Goal: Task Accomplishment & Management: Manage account settings

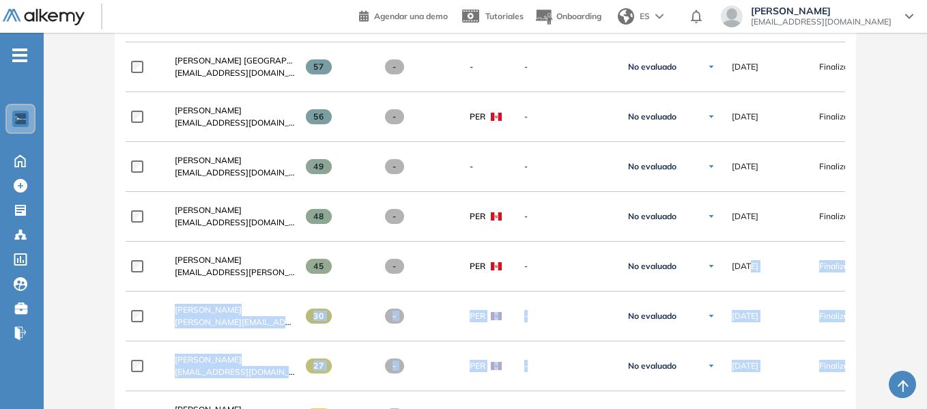
drag, startPoint x: 845, startPoint y: 214, endPoint x: 903, endPoint y: 225, distance: 58.5
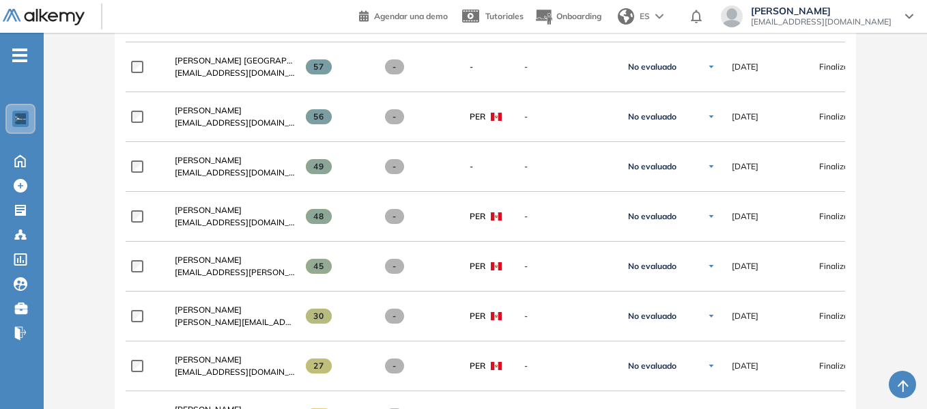
click at [883, 190] on div "Evaluación : ASESOR DE VENTAS Abierta Ver evaluación Cerrar evaluación Dashboar…" at bounding box center [485, 273] width 872 height 2065
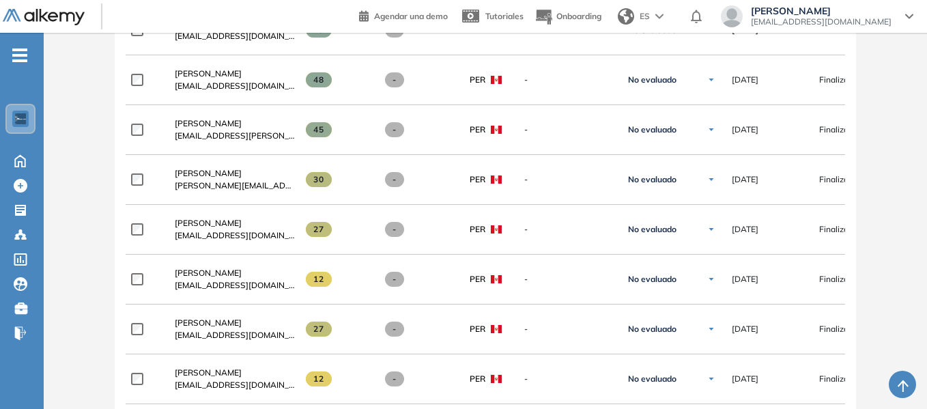
scroll to position [682, 0]
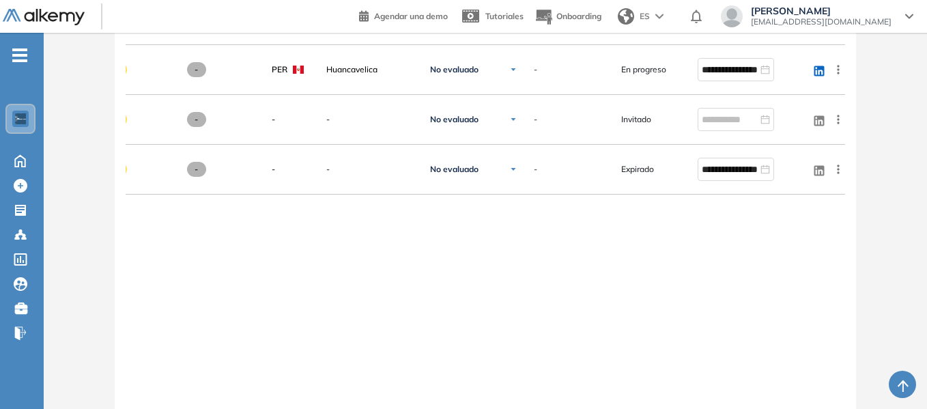
scroll to position [1522, 0]
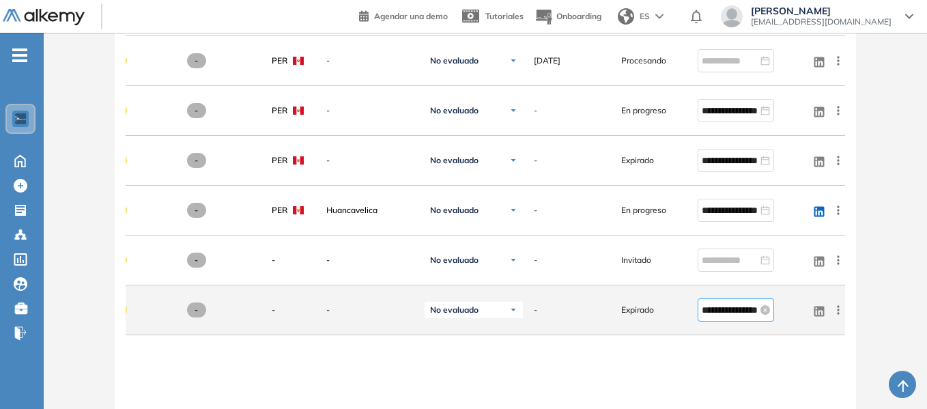
click at [734, 314] on input "**********" at bounding box center [729, 309] width 56 height 15
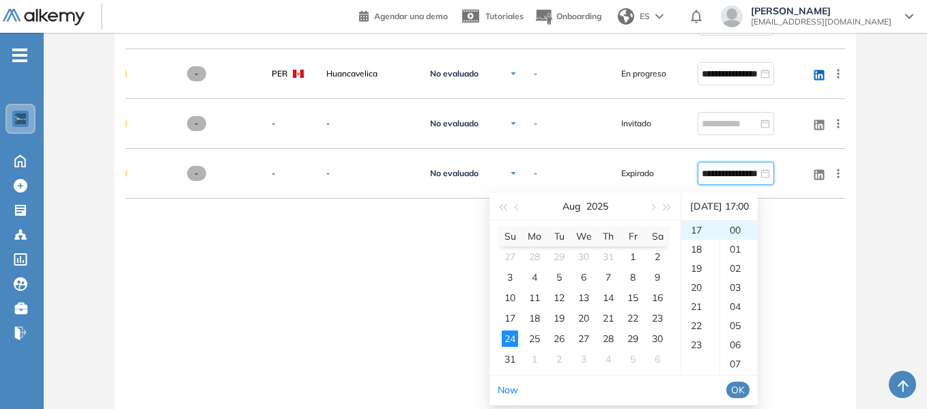
scroll to position [1727, 0]
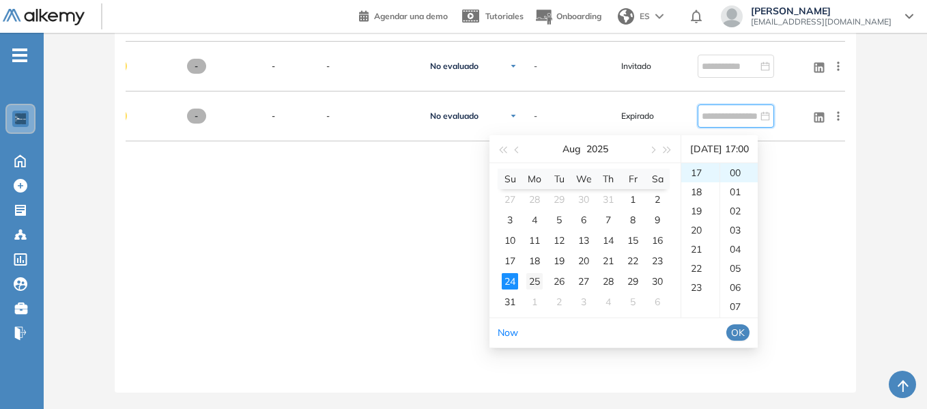
click at [535, 273] on div "25" at bounding box center [534, 281] width 16 height 16
click at [701, 259] on div "22" at bounding box center [700, 268] width 38 height 19
click at [742, 163] on div "00" at bounding box center [739, 172] width 38 height 19
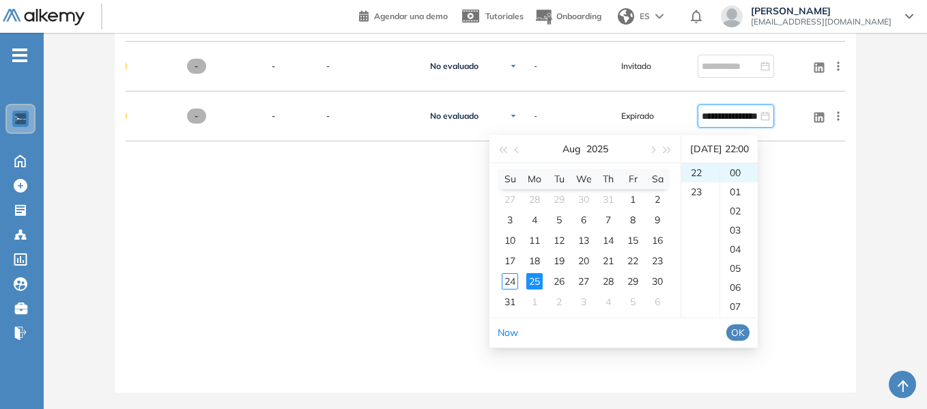
click at [744, 325] on span "OK" at bounding box center [738, 332] width 14 height 15
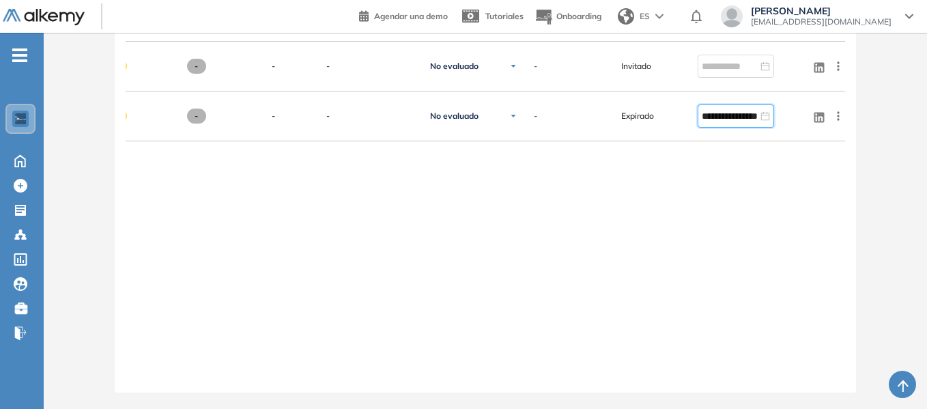
type input "**********"
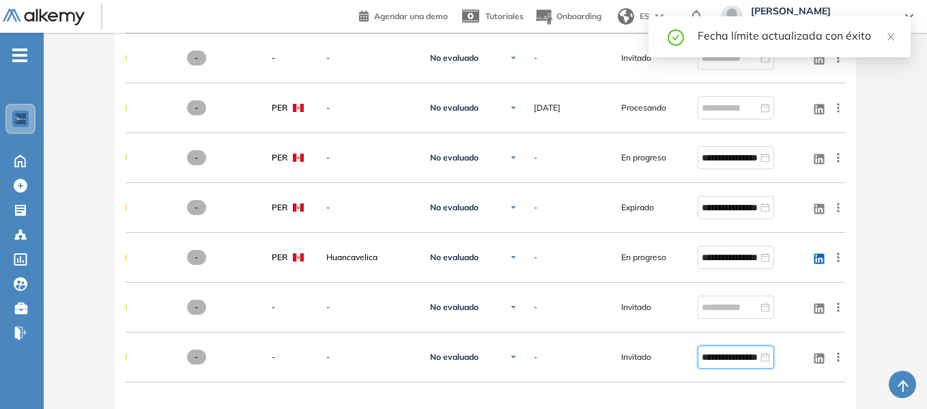
scroll to position [1454, 0]
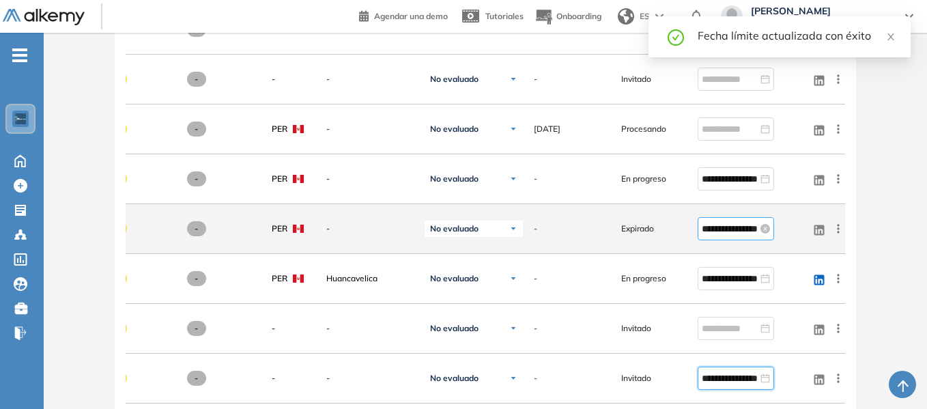
click at [721, 233] on input "**********" at bounding box center [729, 228] width 56 height 15
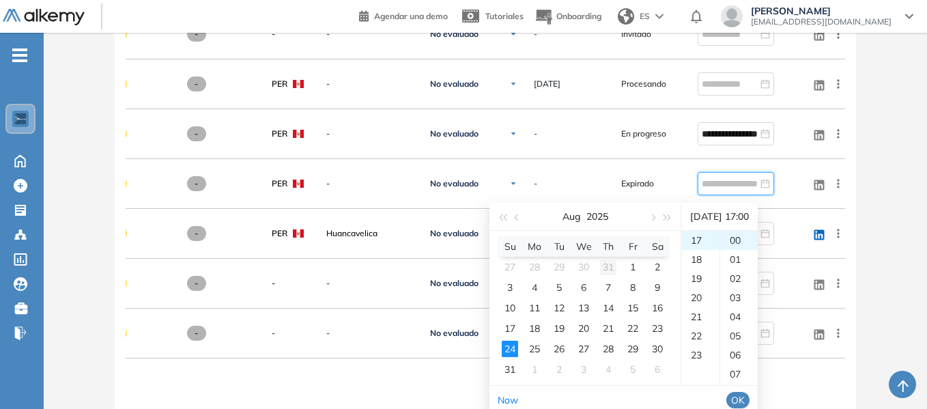
scroll to position [1591, 0]
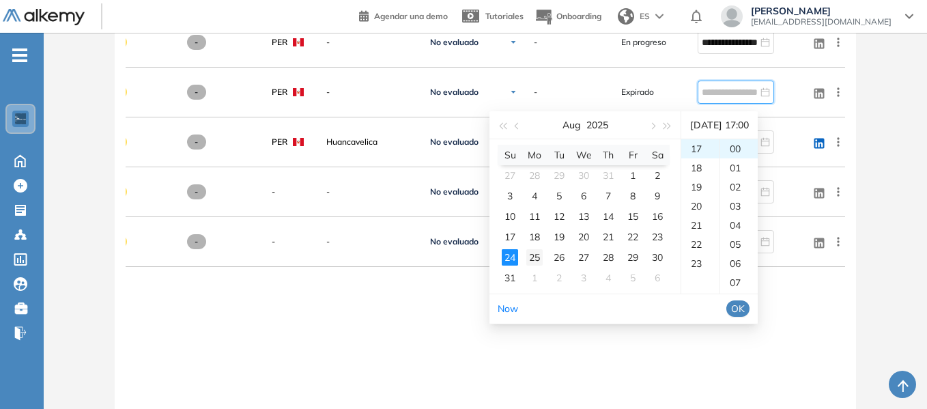
click at [532, 257] on div "25" at bounding box center [534, 257] width 16 height 16
click at [696, 244] on div "22" at bounding box center [700, 244] width 38 height 19
click at [743, 148] on div "00" at bounding box center [739, 148] width 38 height 19
click at [744, 304] on span "OK" at bounding box center [738, 308] width 14 height 15
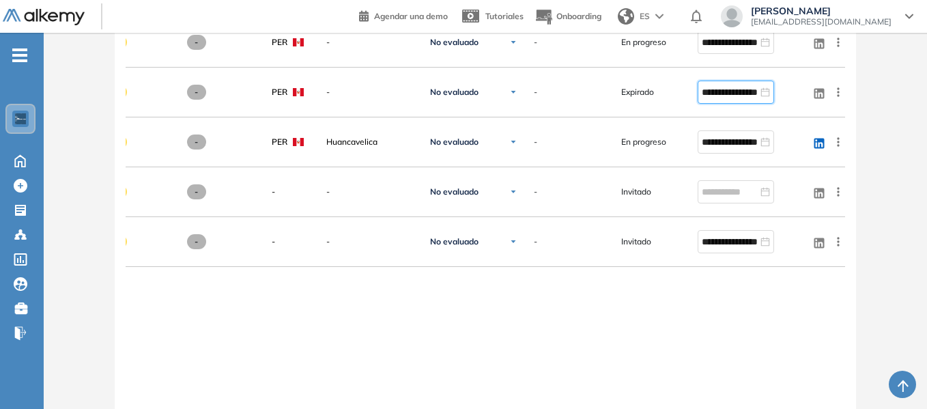
type input "**********"
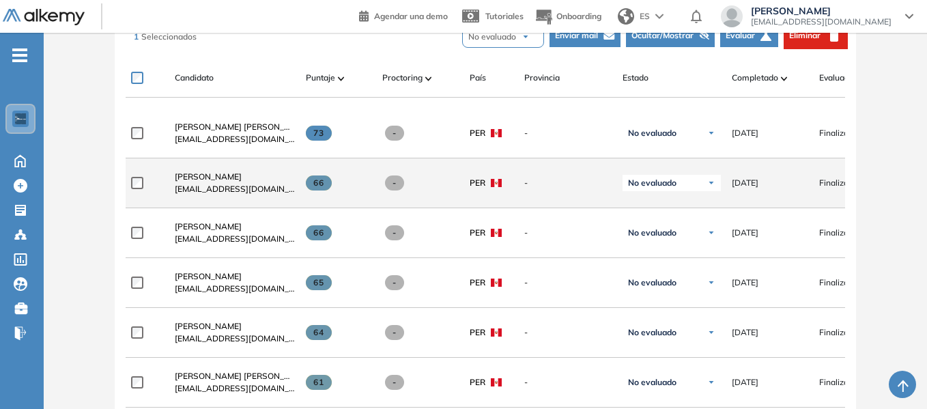
scroll to position [226, 0]
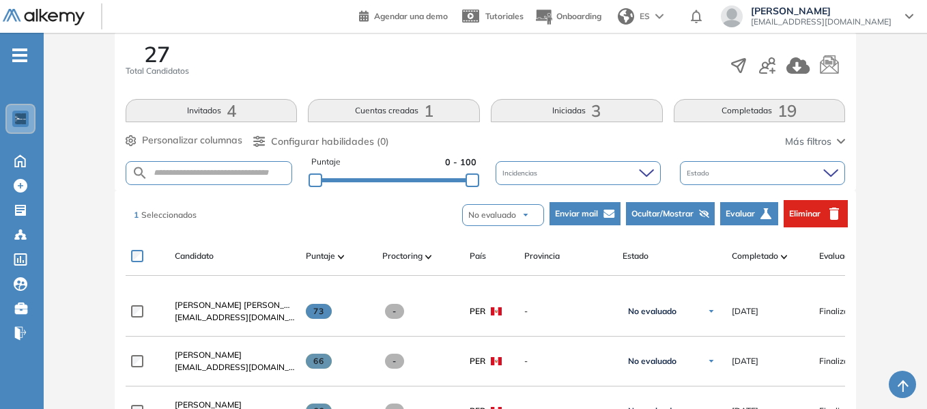
click at [810, 209] on span "Eliminar" at bounding box center [804, 213] width 31 height 12
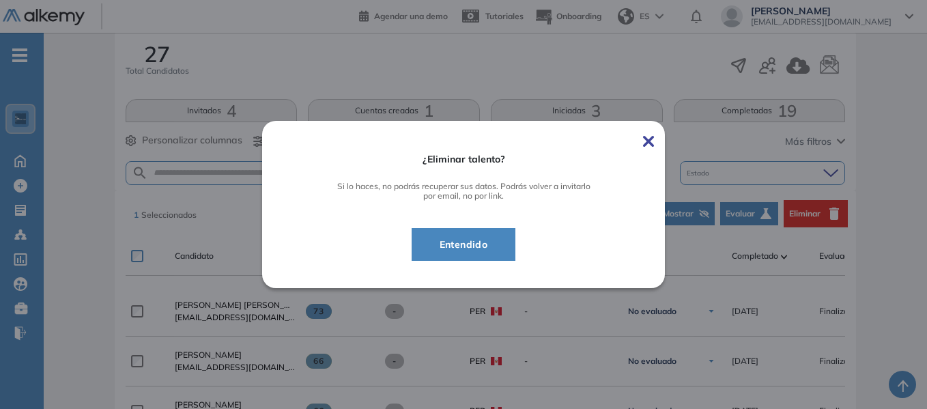
click at [477, 243] on span "Entendido" at bounding box center [464, 244] width 70 height 16
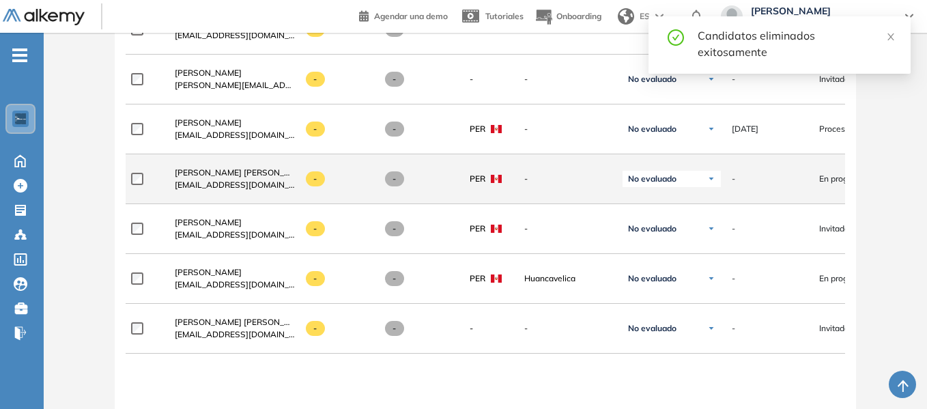
scroll to position [1522, 0]
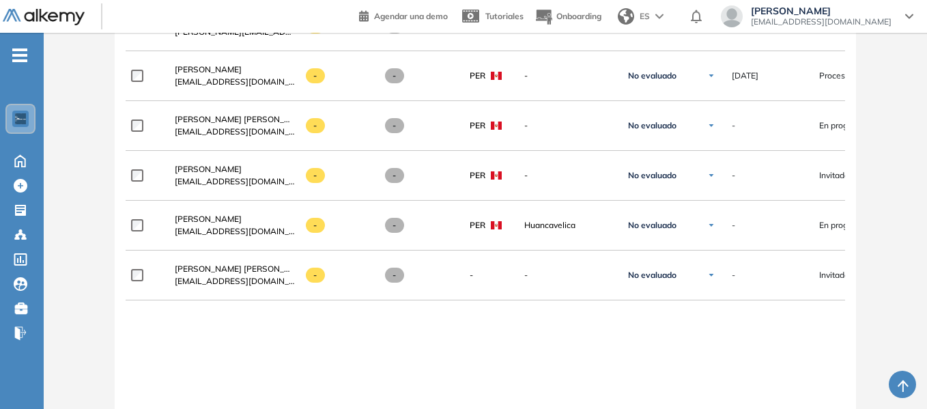
scroll to position [1541, 0]
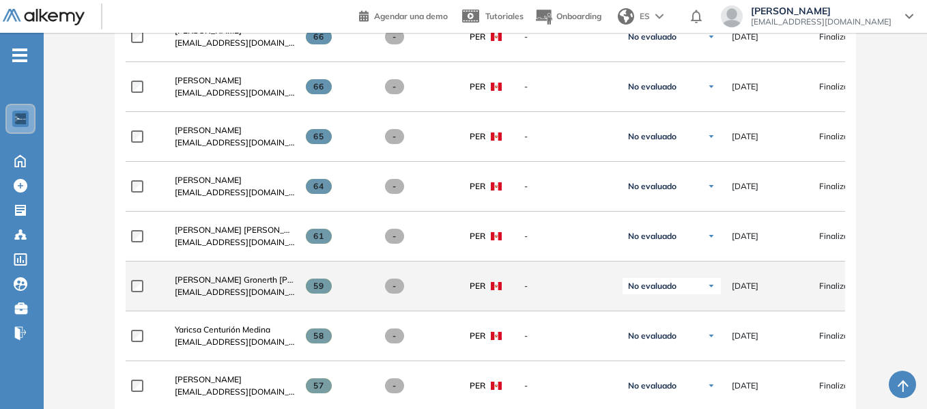
scroll to position [682, 0]
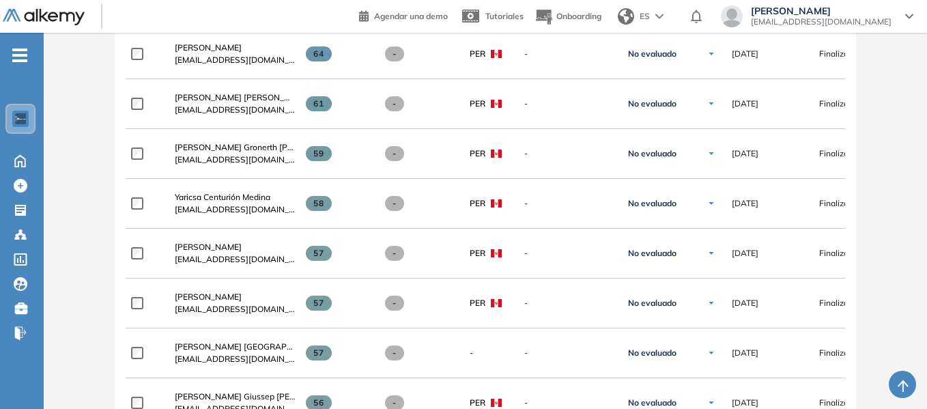
drag, startPoint x: 893, startPoint y: 149, endPoint x: 885, endPoint y: 148, distance: 7.5
click at [888, 149] on div "Evaluación : ASESOR DE VENTAS Abierta Ver evaluación Cerrar evaluación Dashboar…" at bounding box center [485, 385] width 872 height 2015
